Goal: Task Accomplishment & Management: Complete application form

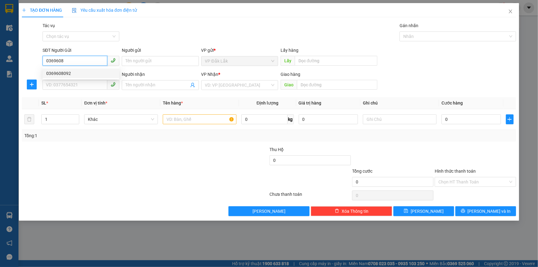
click at [62, 73] on div "0369608092" at bounding box center [80, 73] width 69 height 7
type input "0369608092"
type input "0877828668"
type input "0369608092"
click at [195, 120] on input "text" at bounding box center [200, 119] width 74 height 10
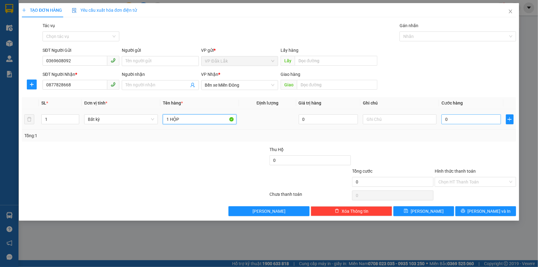
type input "1 HỘP"
click at [488, 121] on input "0" at bounding box center [470, 119] width 59 height 10
type input "3"
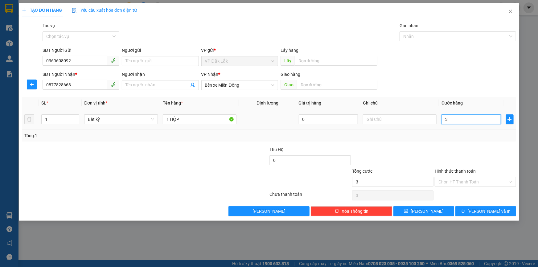
type input "30"
type input "300"
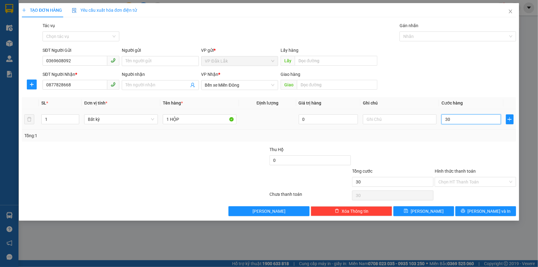
type input "300"
type input "3.000"
type input "30.000"
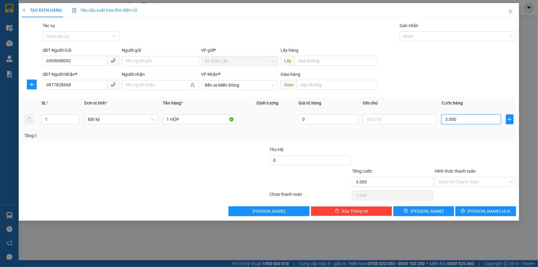
type input "30.000"
click at [479, 180] on input "Hình thức thanh toán" at bounding box center [473, 181] width 70 height 9
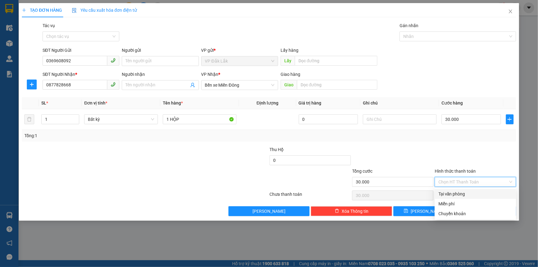
click at [458, 192] on div "Tại văn phòng" at bounding box center [475, 193] width 74 height 7
type input "0"
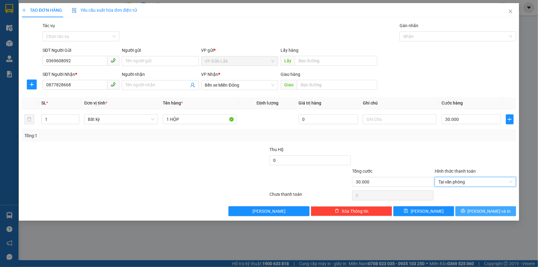
click at [474, 210] on button "[PERSON_NAME] và In" at bounding box center [485, 211] width 61 height 10
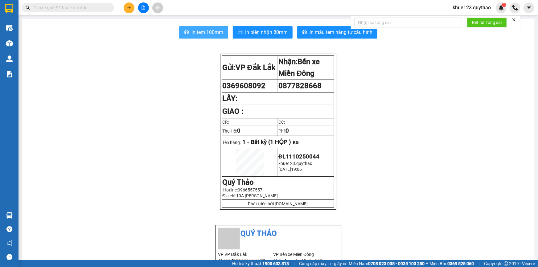
click at [218, 33] on span "In tem 100mm" at bounding box center [207, 32] width 32 height 8
